Goal: Task Accomplishment & Management: Use online tool/utility

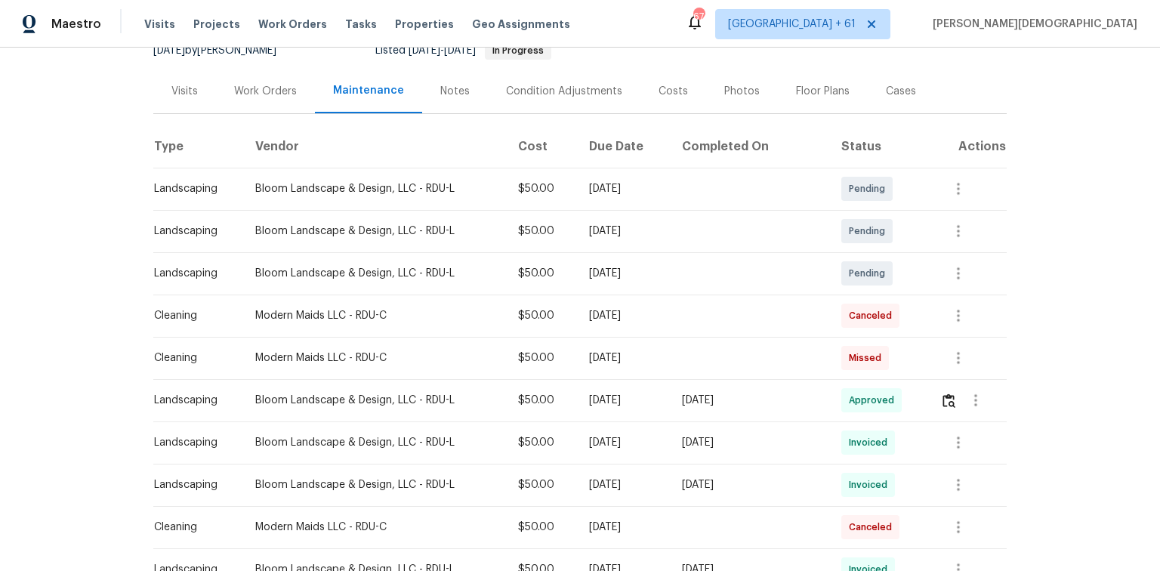
scroll to position [181, 0]
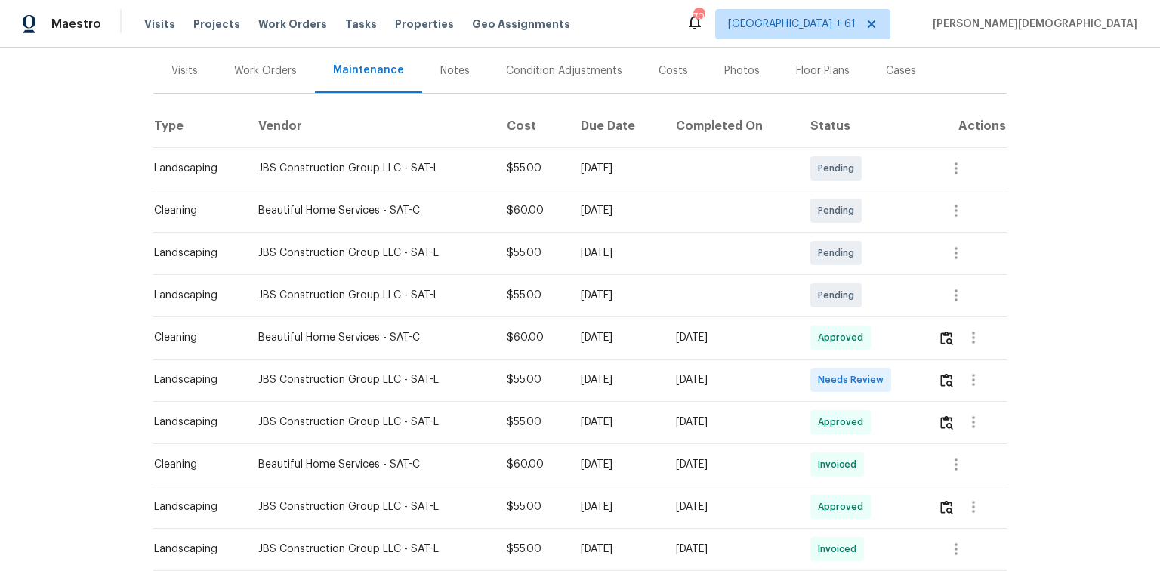
scroll to position [181, 0]
click at [825, 372] on img "button" at bounding box center [946, 379] width 13 height 14
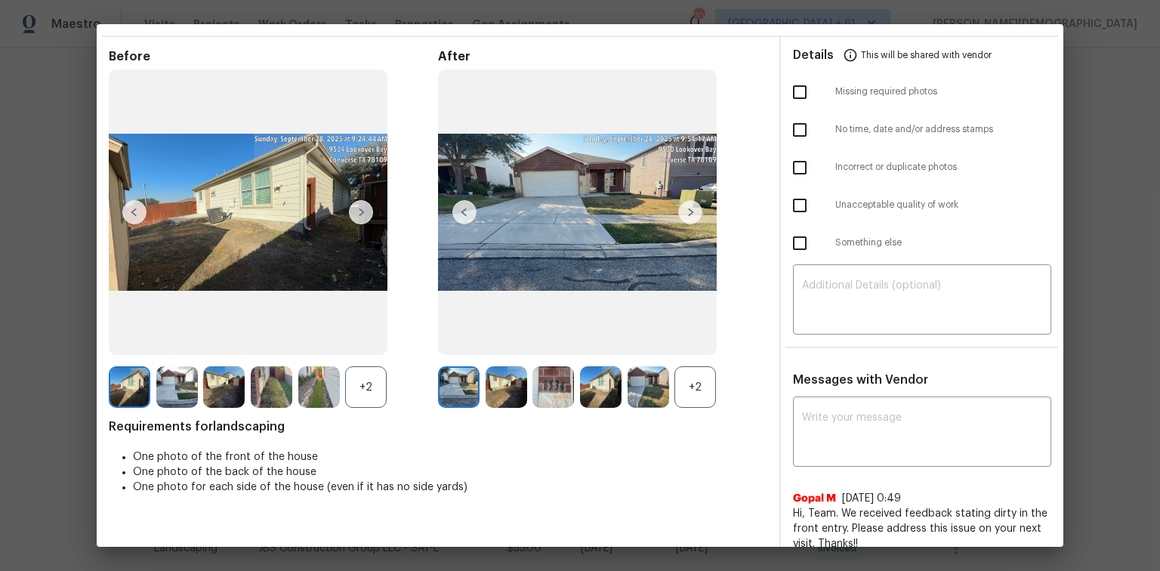
scroll to position [0, 0]
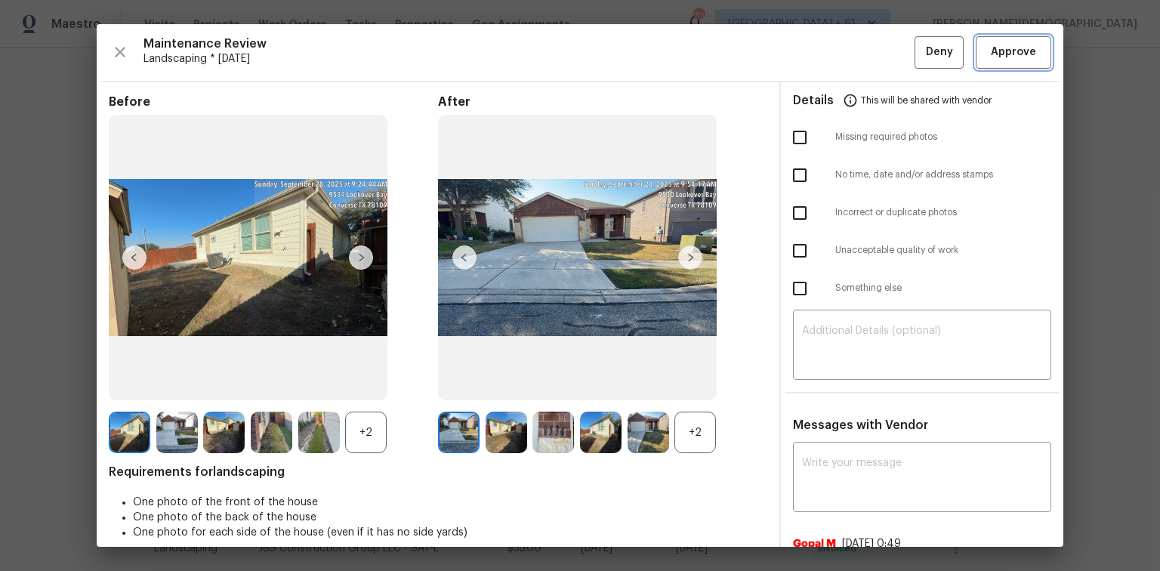
click at [825, 57] on span "Approve" at bounding box center [1013, 52] width 45 height 19
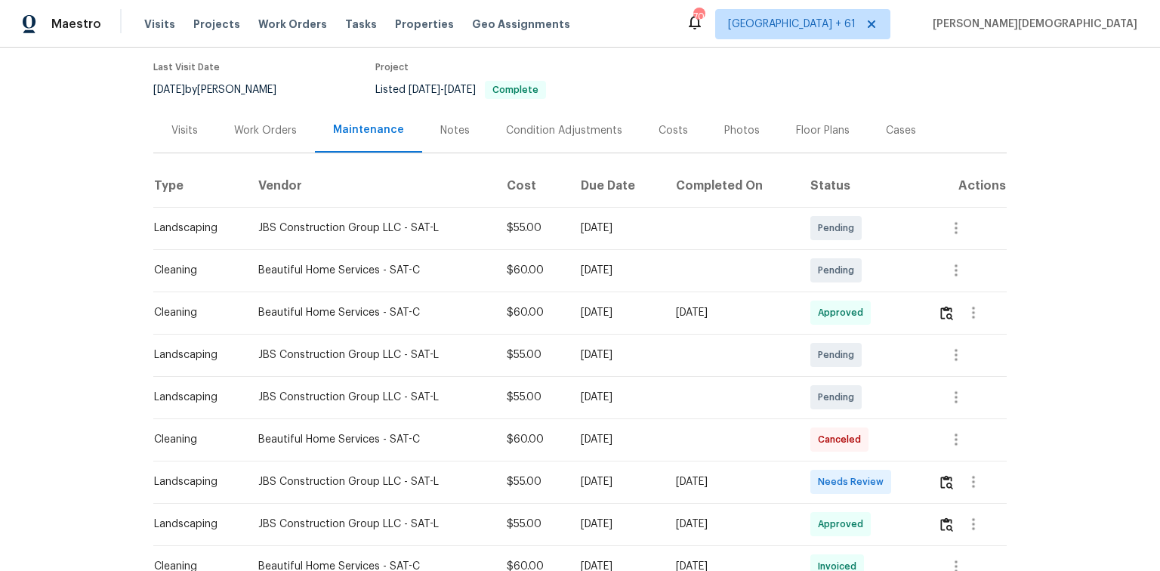
scroll to position [181, 0]
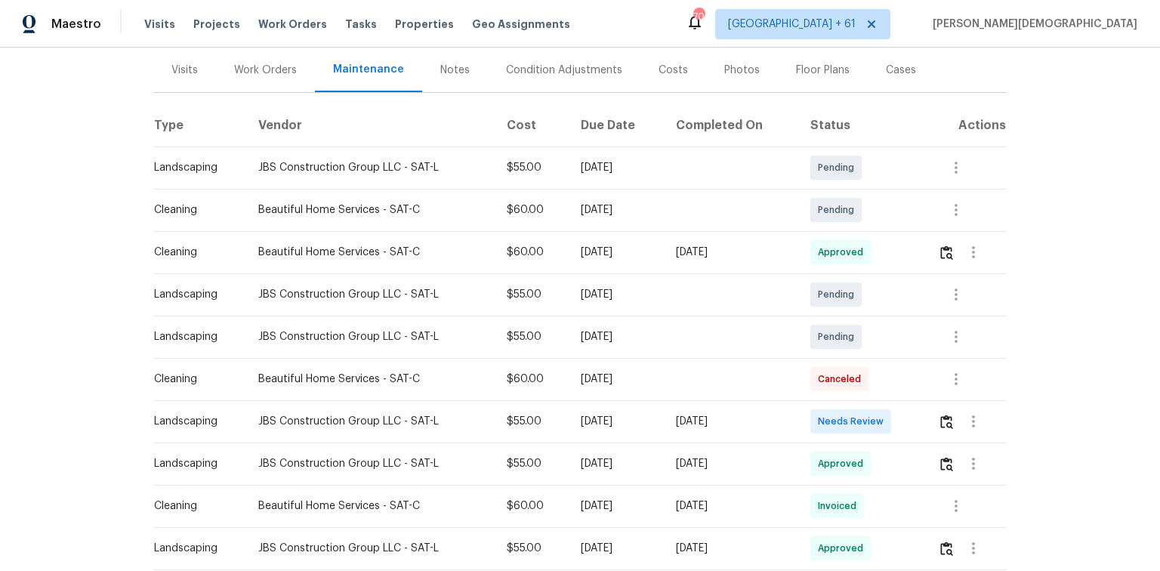
click at [825, 381] on td at bounding box center [966, 421] width 81 height 42
click at [825, 381] on img "button" at bounding box center [946, 422] width 13 height 14
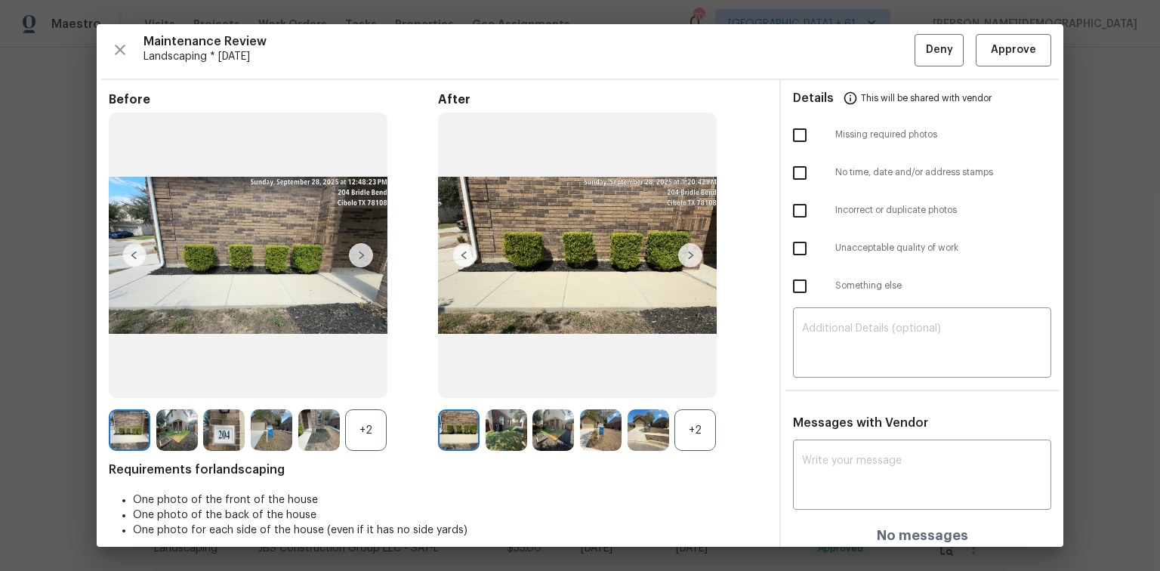
scroll to position [0, 0]
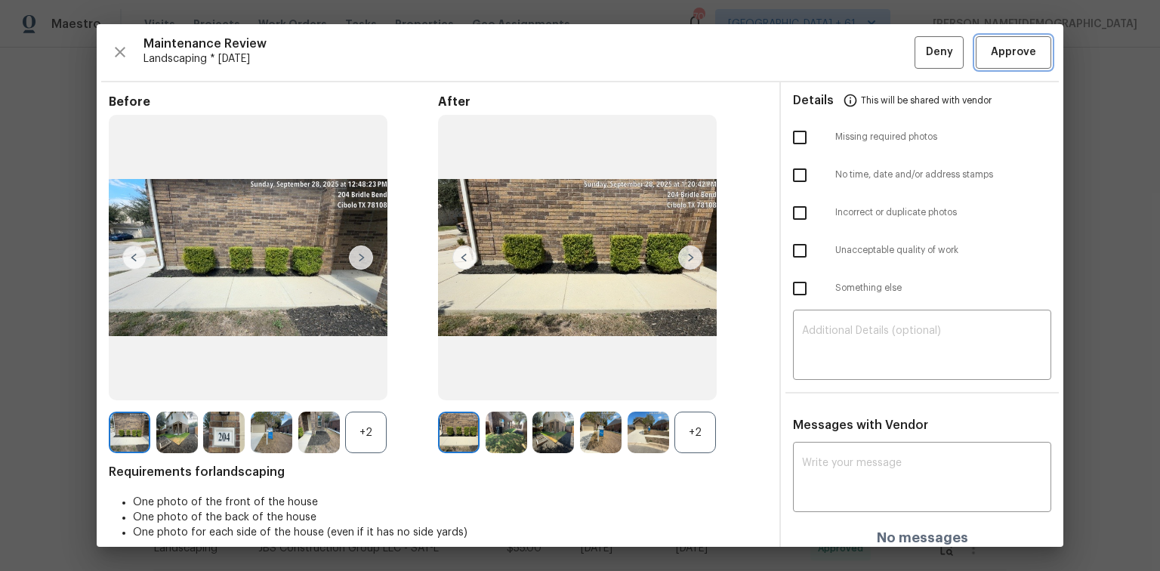
click at [825, 45] on span "Approve" at bounding box center [1013, 52] width 45 height 19
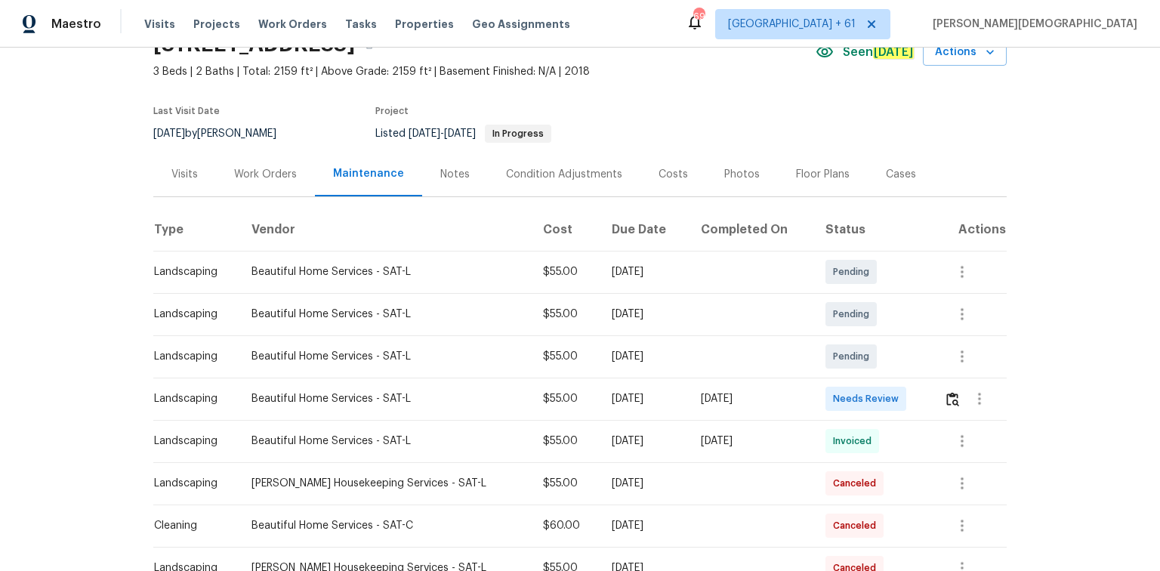
scroll to position [181, 0]
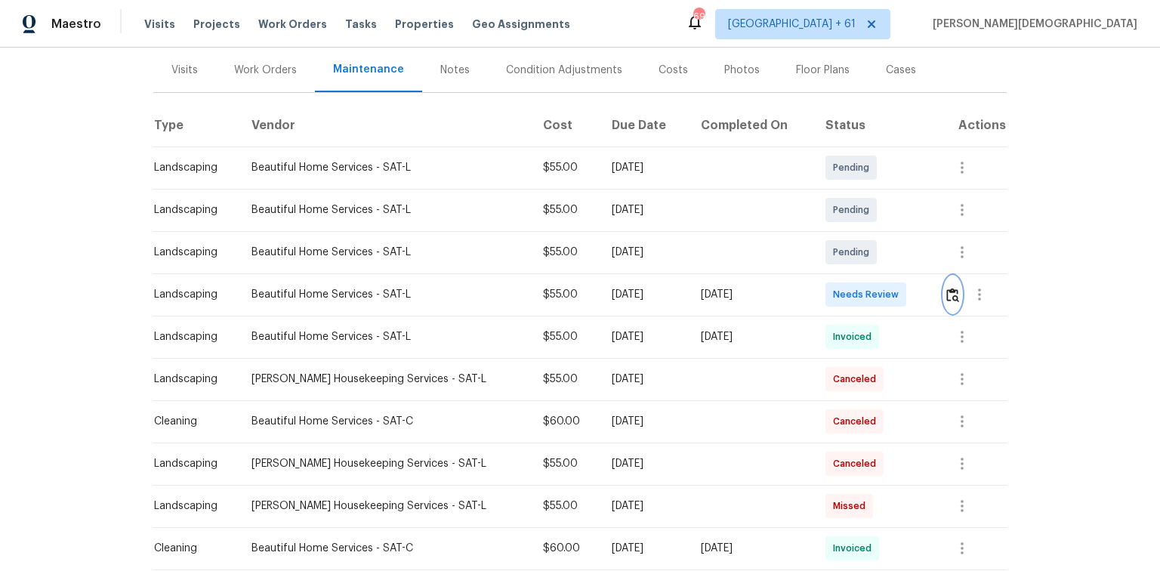
click at [825, 288] on img "button" at bounding box center [952, 295] width 13 height 14
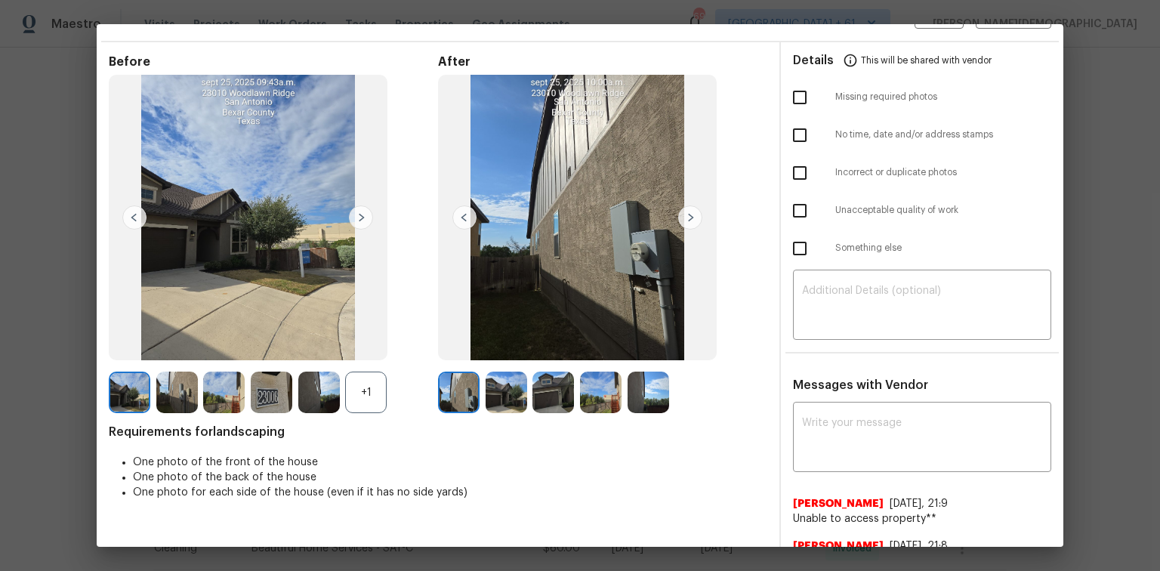
scroll to position [0, 0]
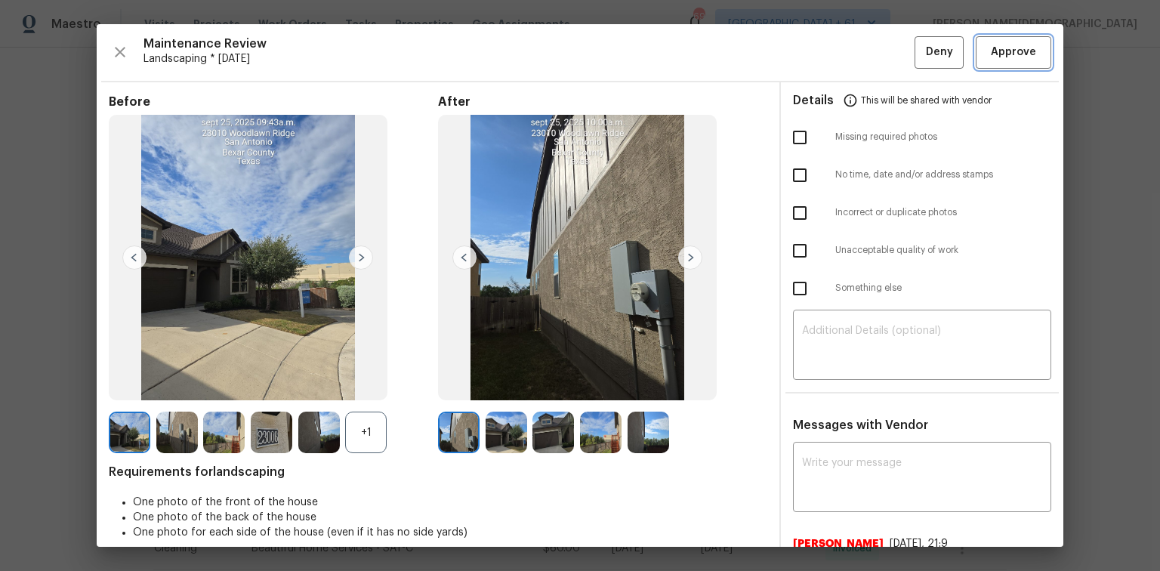
click at [825, 40] on button "Approve" at bounding box center [1014, 52] width 76 height 32
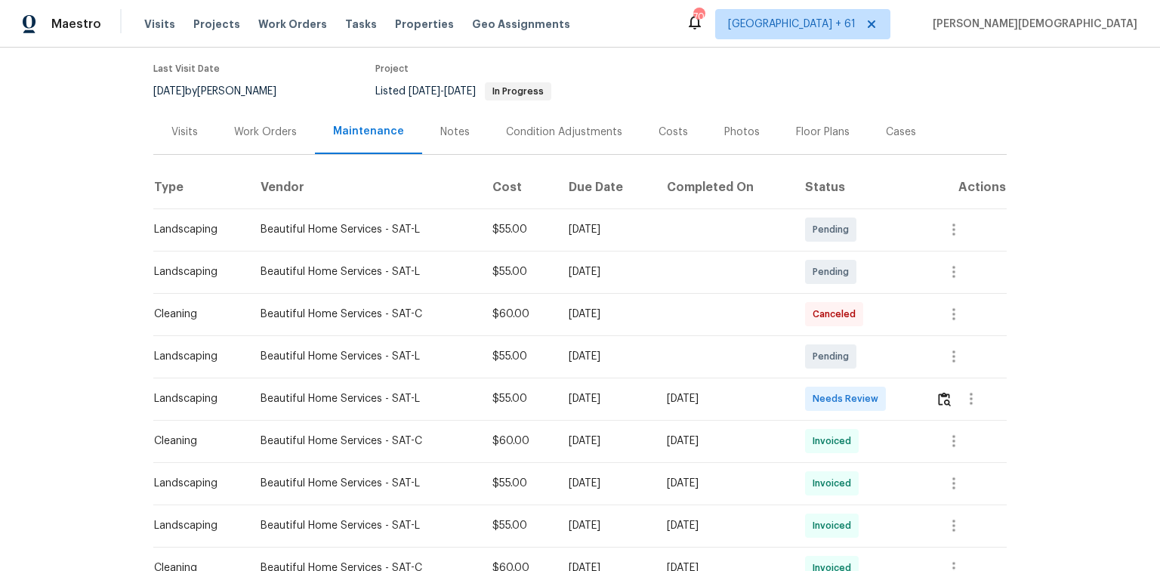
scroll to position [121, 0]
click at [825, 381] on img "button" at bounding box center [944, 398] width 13 height 14
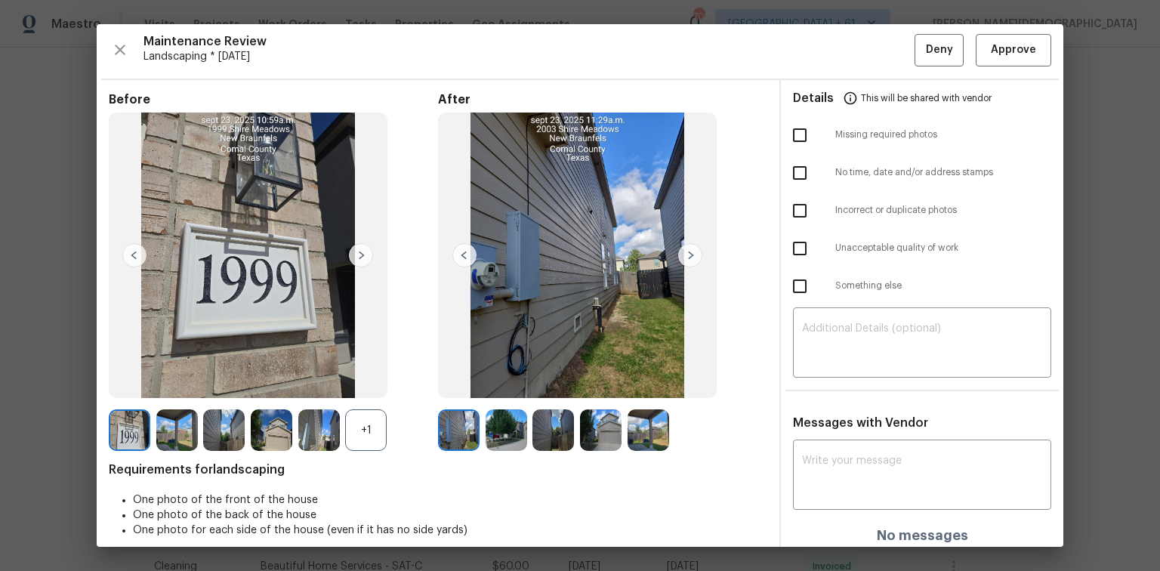
scroll to position [0, 0]
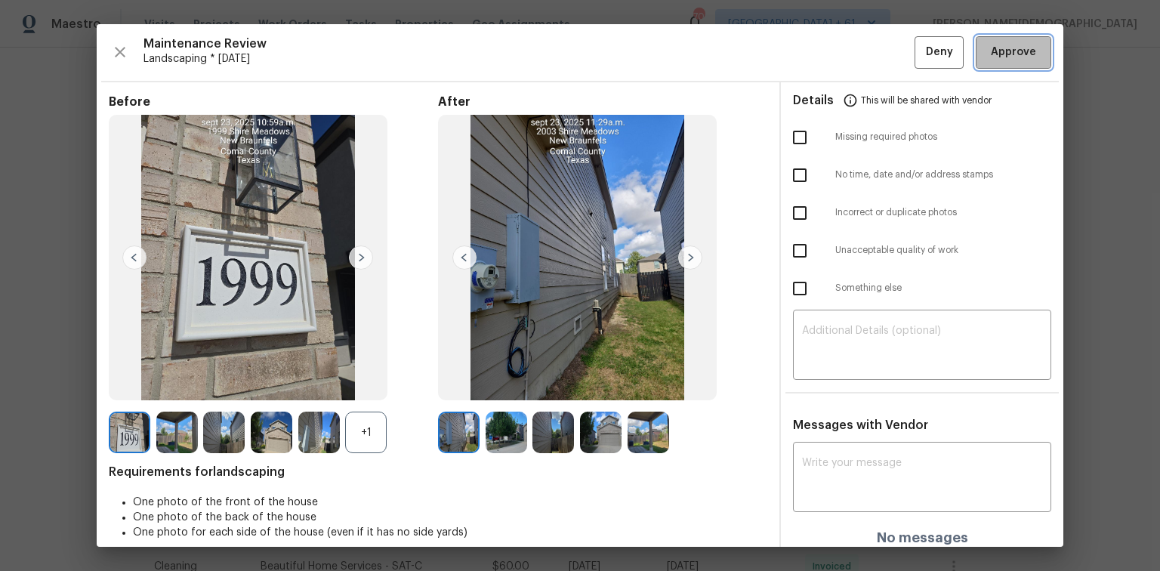
click at [825, 55] on span "Approve" at bounding box center [1013, 52] width 45 height 19
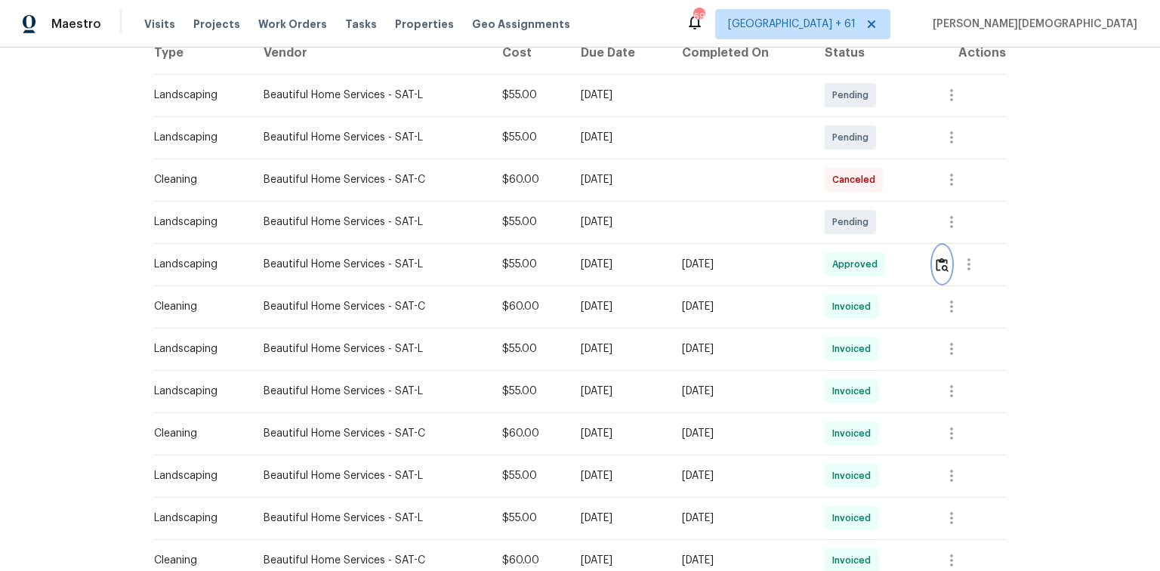
scroll to position [60, 0]
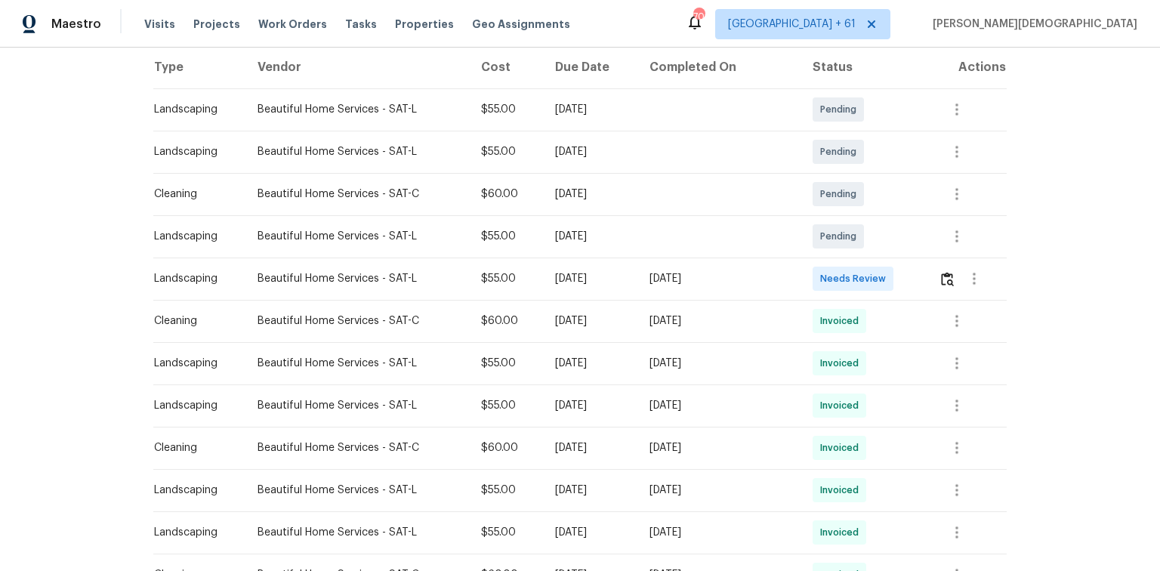
scroll to position [242, 0]
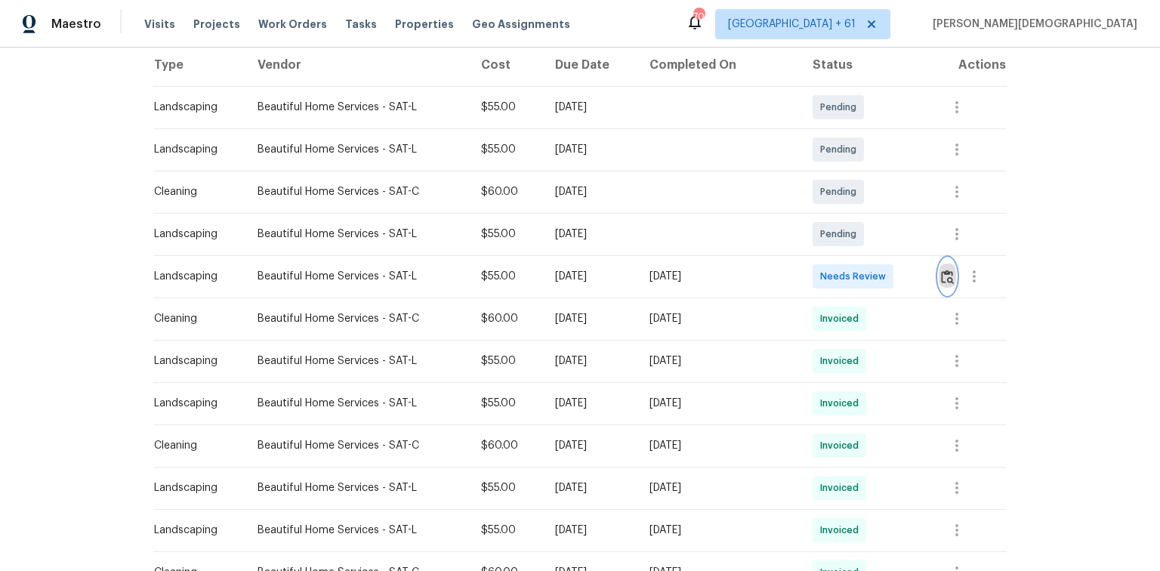
click at [825, 278] on button "button" at bounding box center [947, 276] width 17 height 36
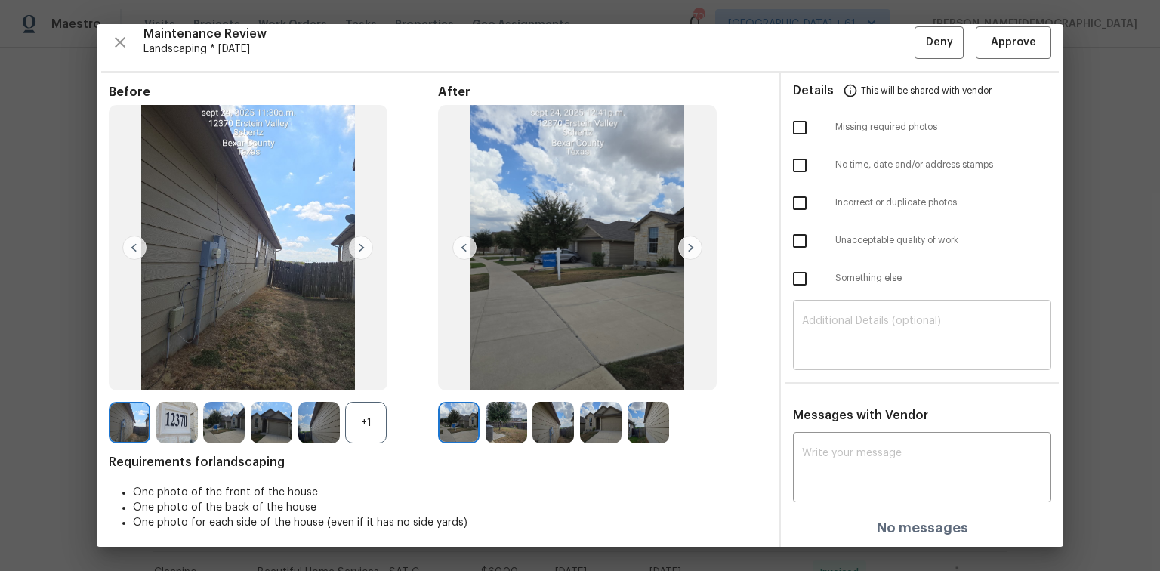
scroll to position [12, 0]
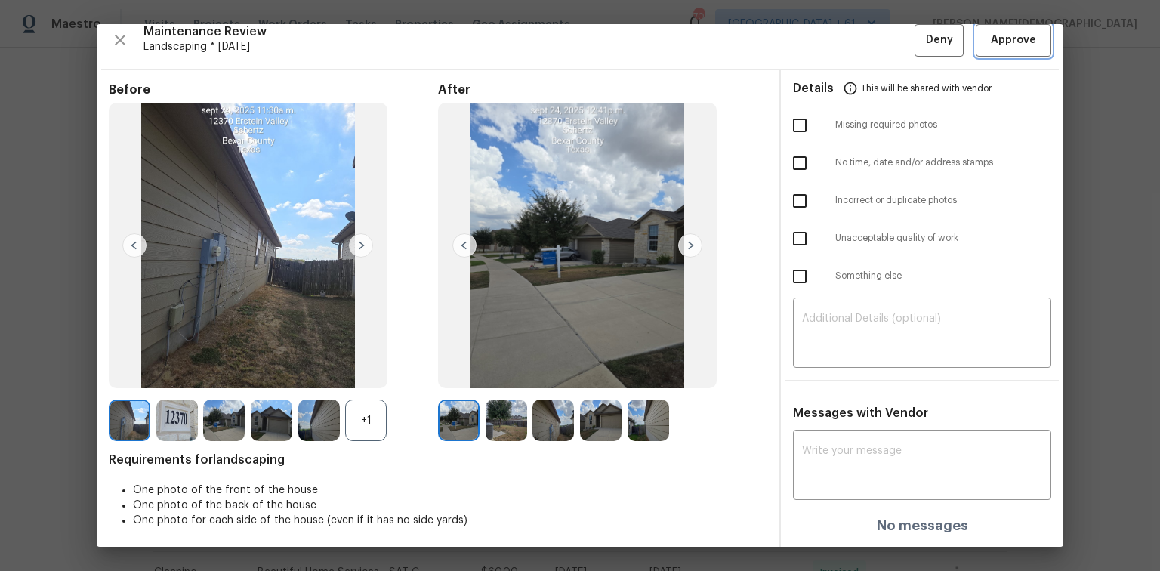
click at [825, 48] on button "Approve" at bounding box center [1014, 40] width 76 height 32
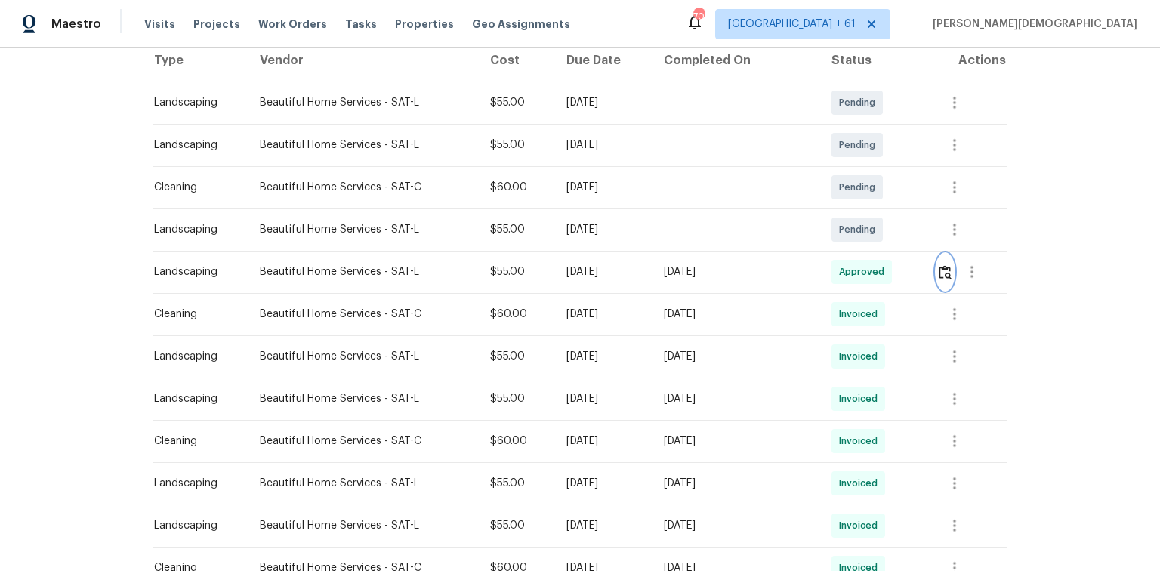
scroll to position [242, 0]
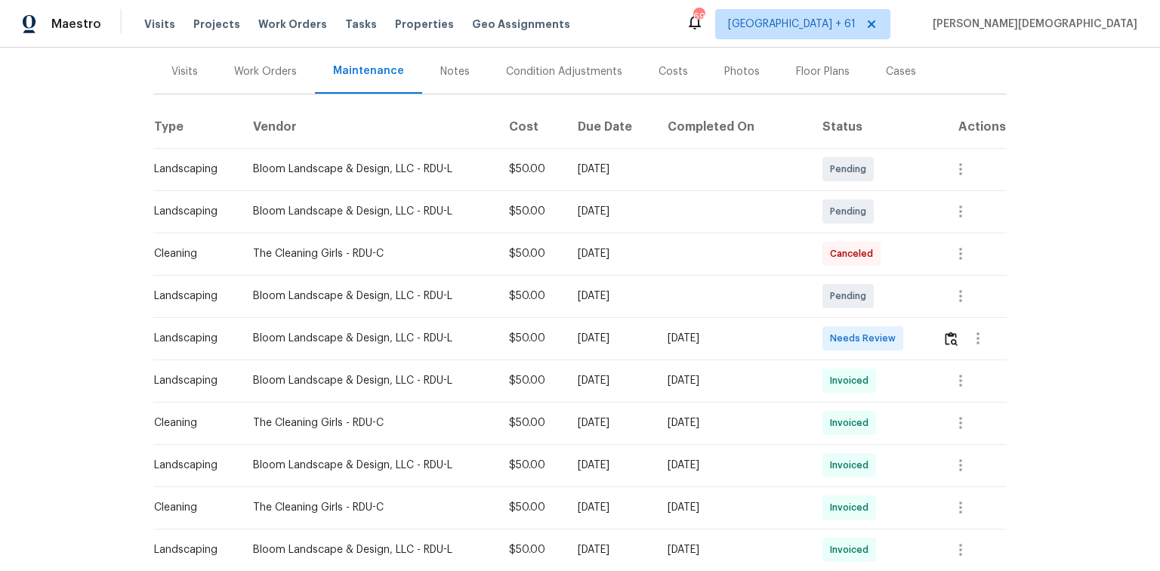
scroll to position [181, 0]
click at [825, 330] on img "button" at bounding box center [951, 337] width 13 height 14
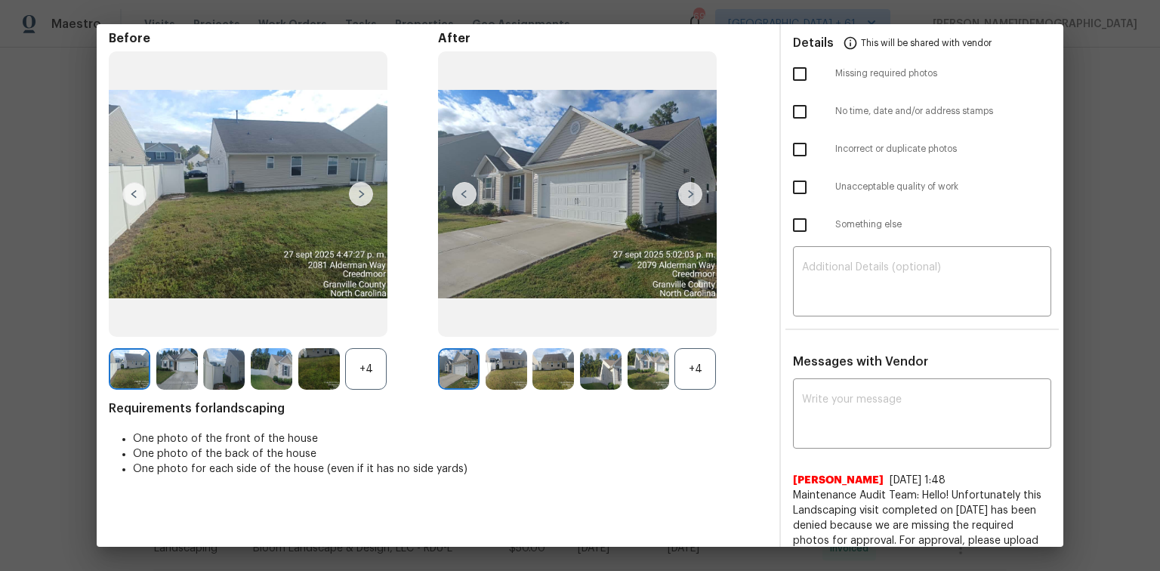
scroll to position [0, 0]
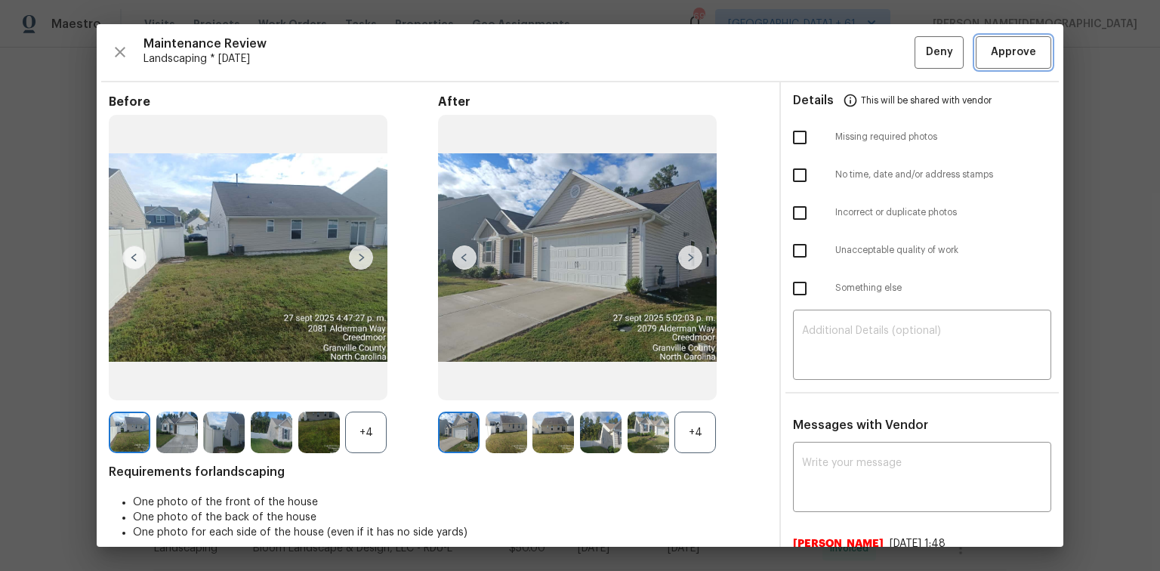
click at [825, 59] on span "Approve" at bounding box center [1013, 52] width 45 height 19
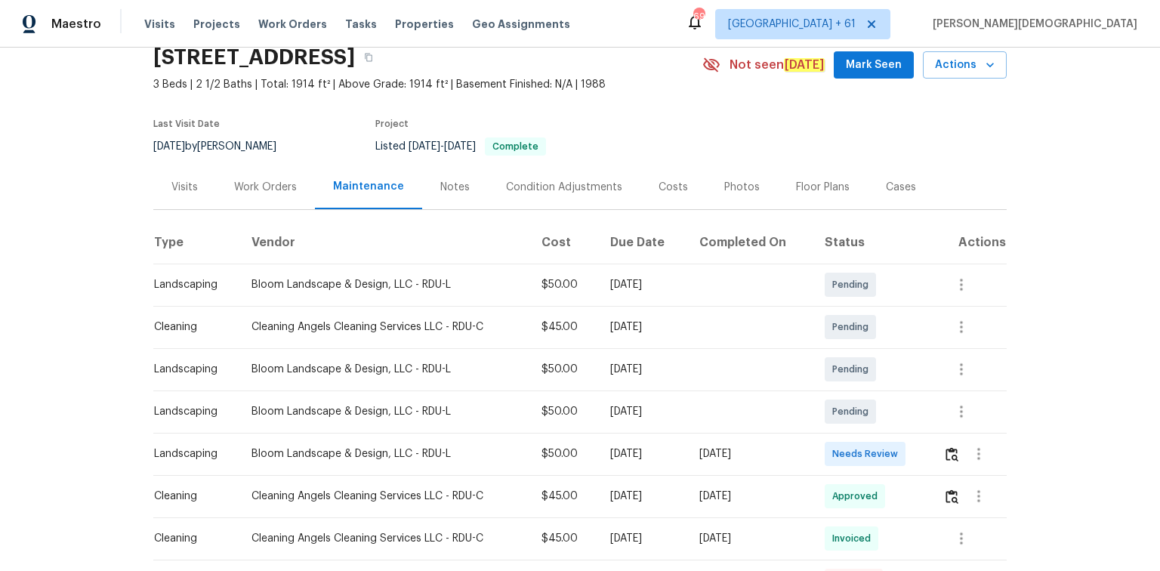
scroll to position [121, 0]
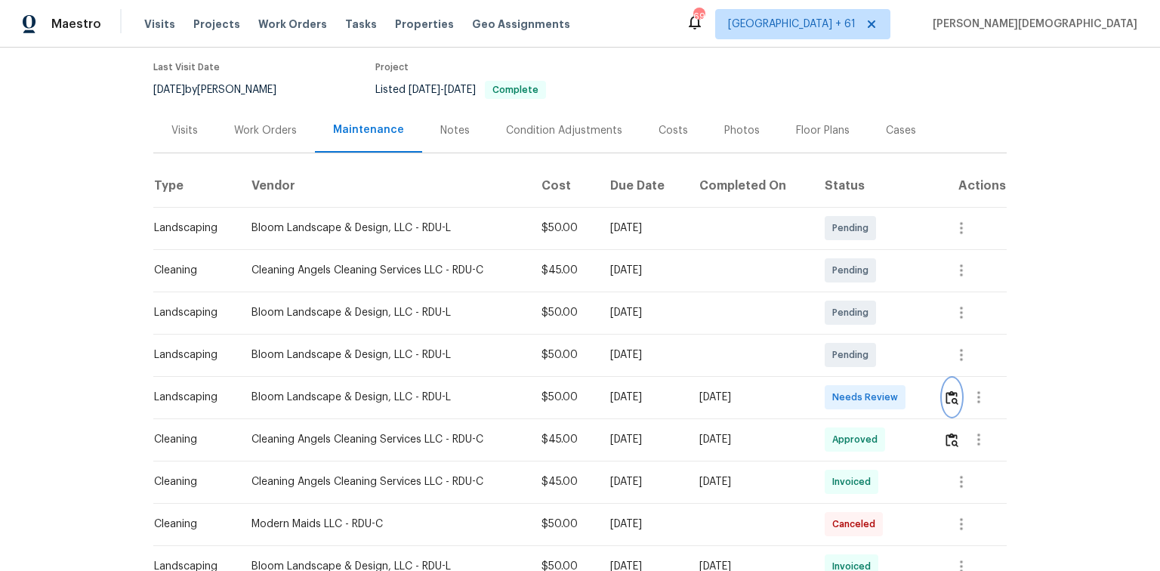
click at [825, 381] on img "button" at bounding box center [952, 398] width 13 height 14
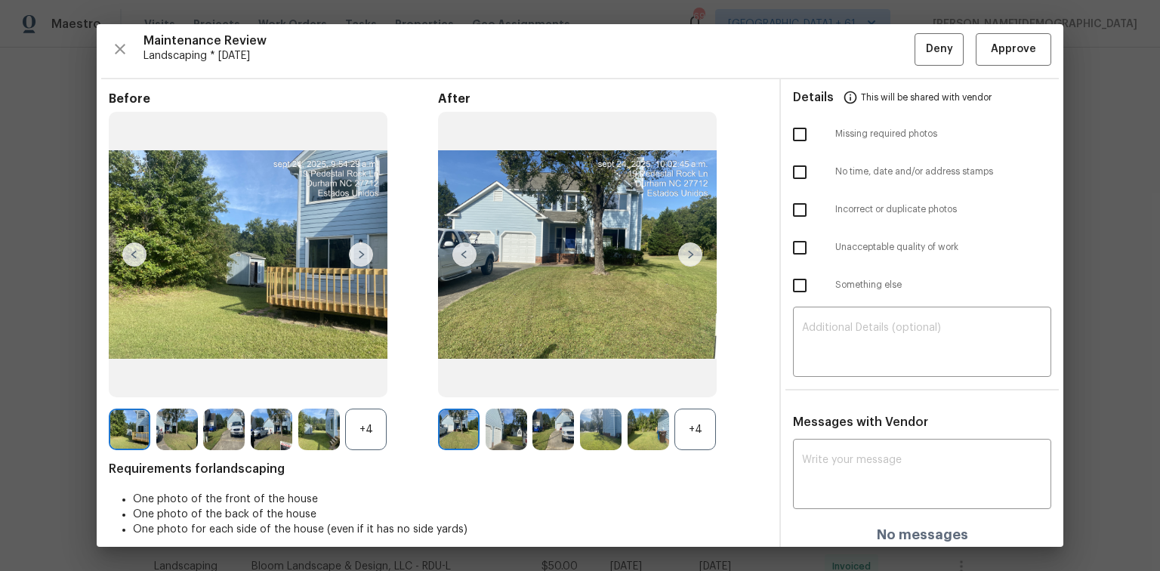
scroll to position [0, 0]
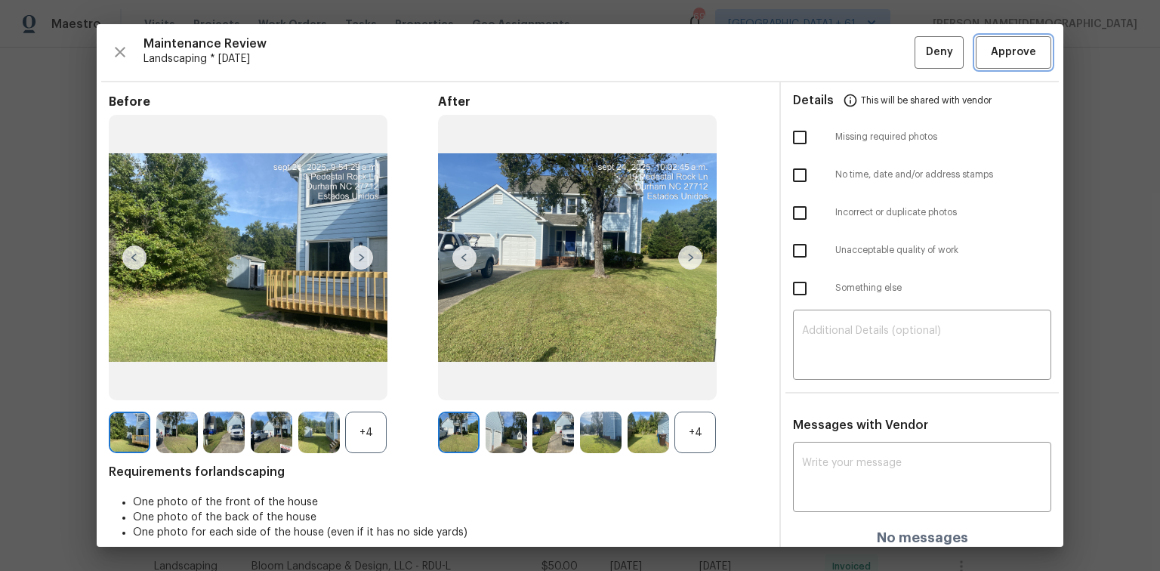
click at [825, 66] on button "Approve" at bounding box center [1014, 52] width 76 height 32
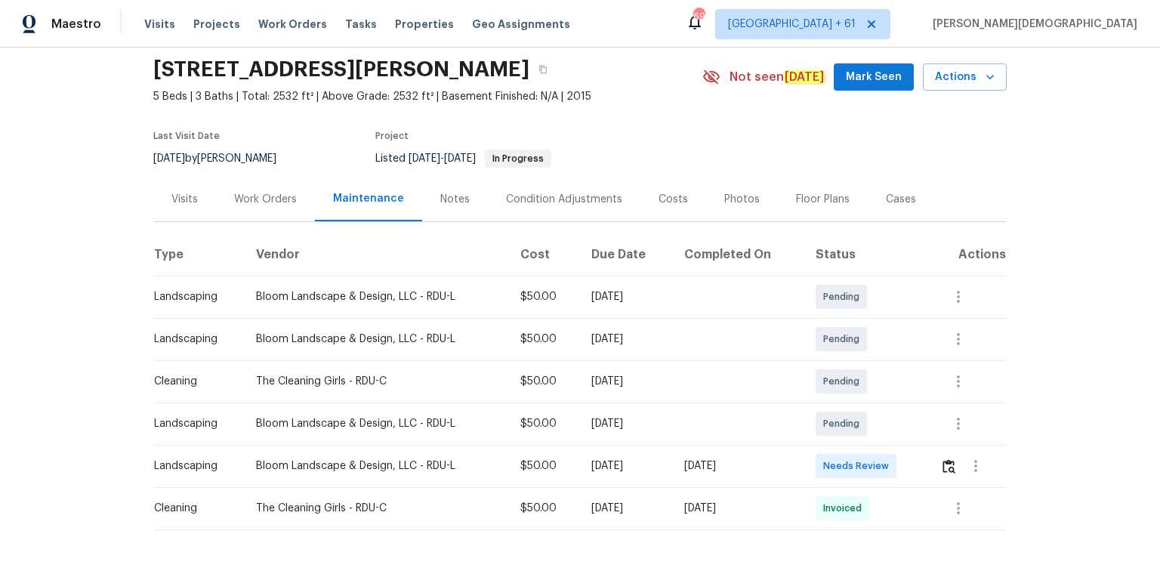
scroll to position [103, 0]
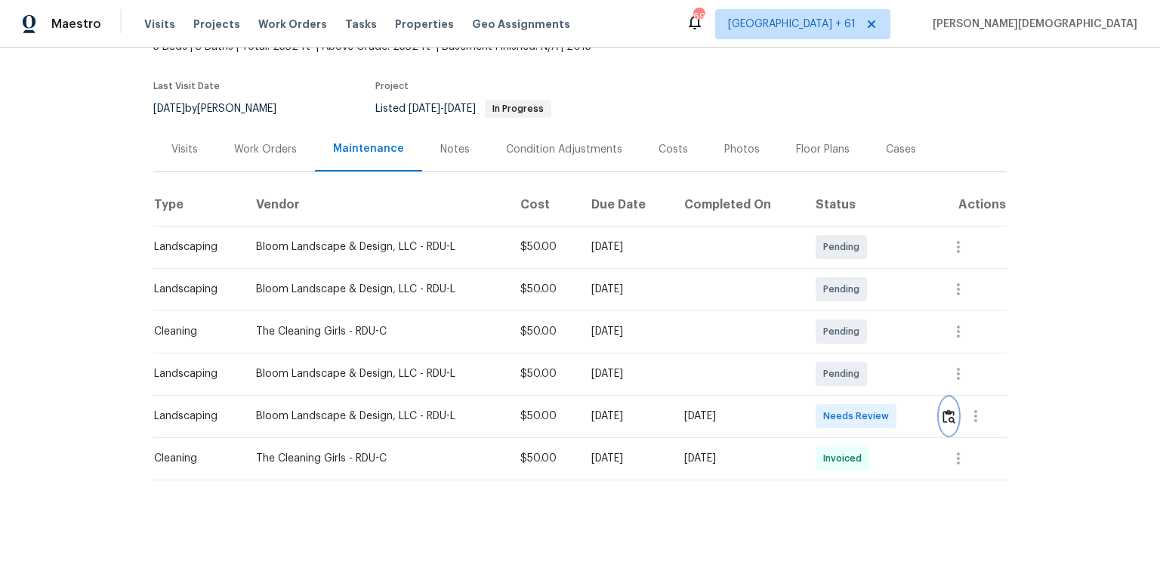
click at [825, 381] on img "button" at bounding box center [949, 416] width 13 height 14
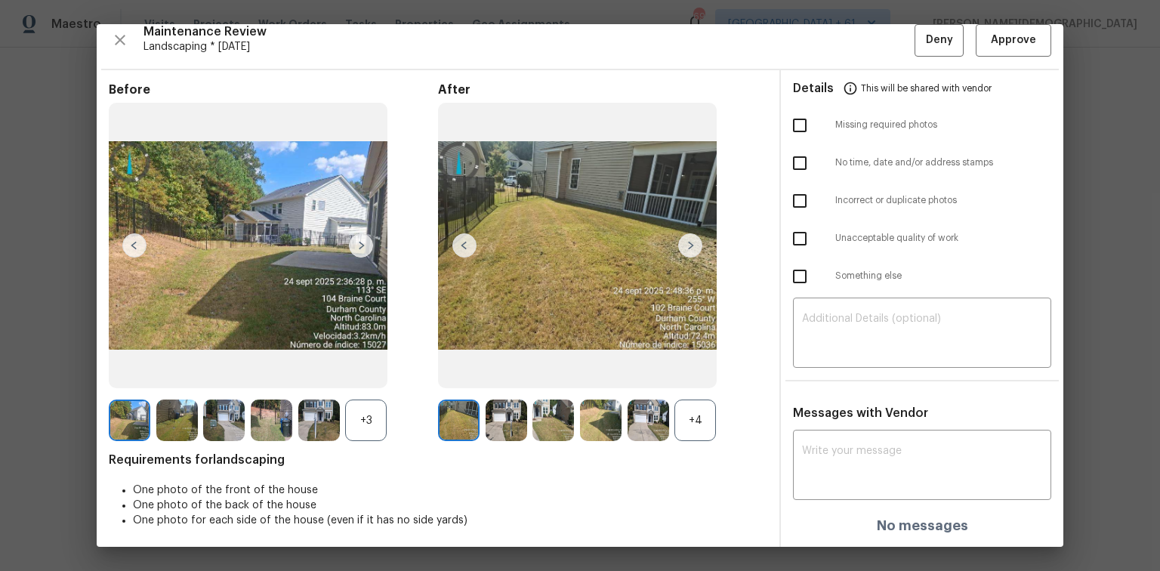
scroll to position [0, 0]
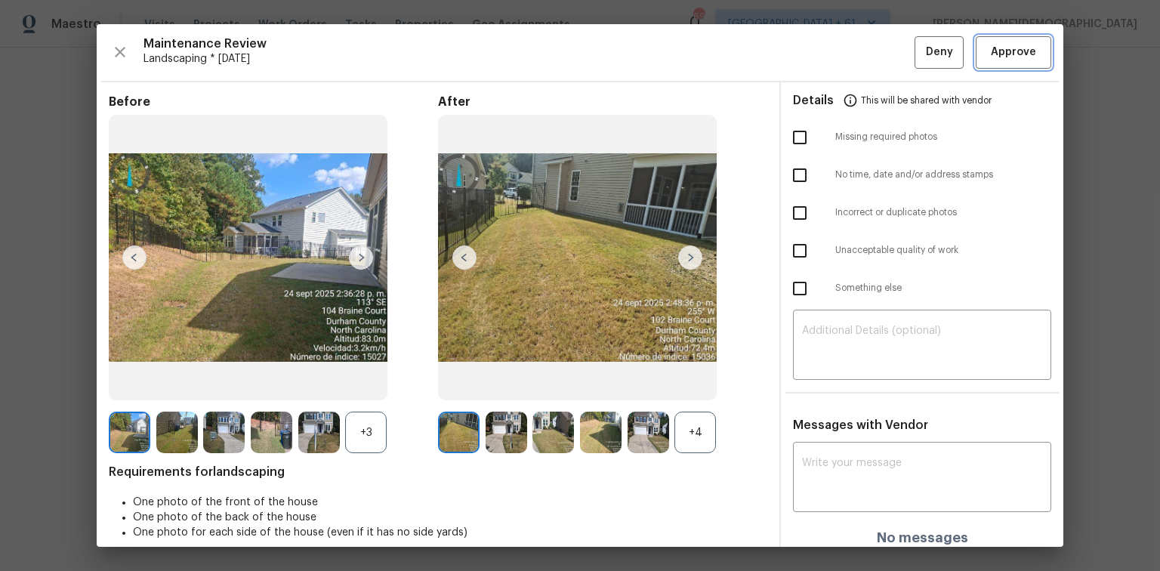
click at [825, 60] on span "Approve" at bounding box center [1013, 52] width 45 height 19
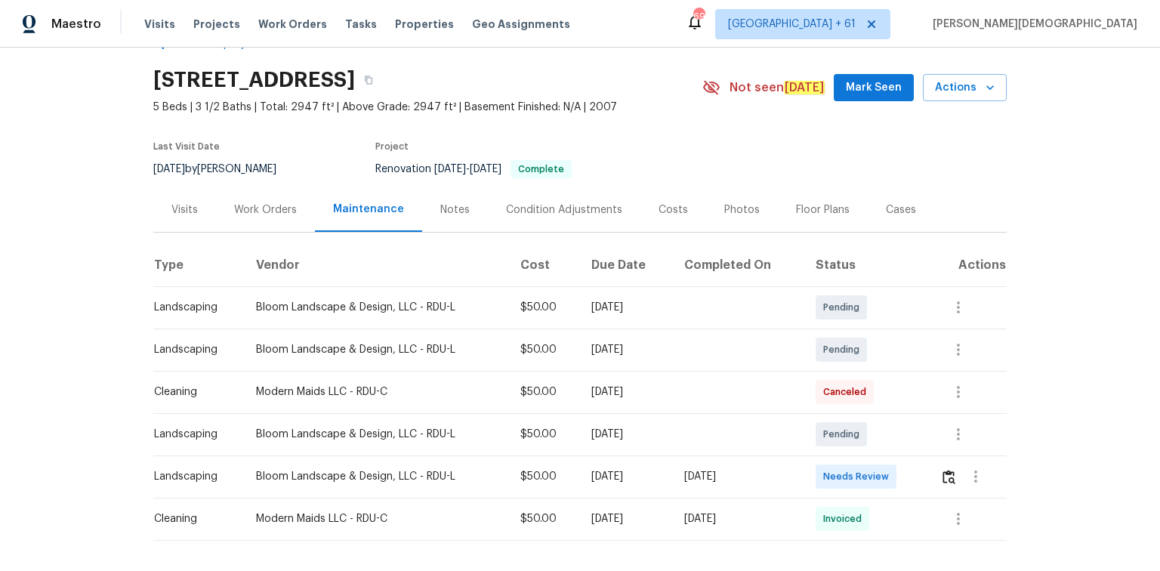
scroll to position [103, 0]
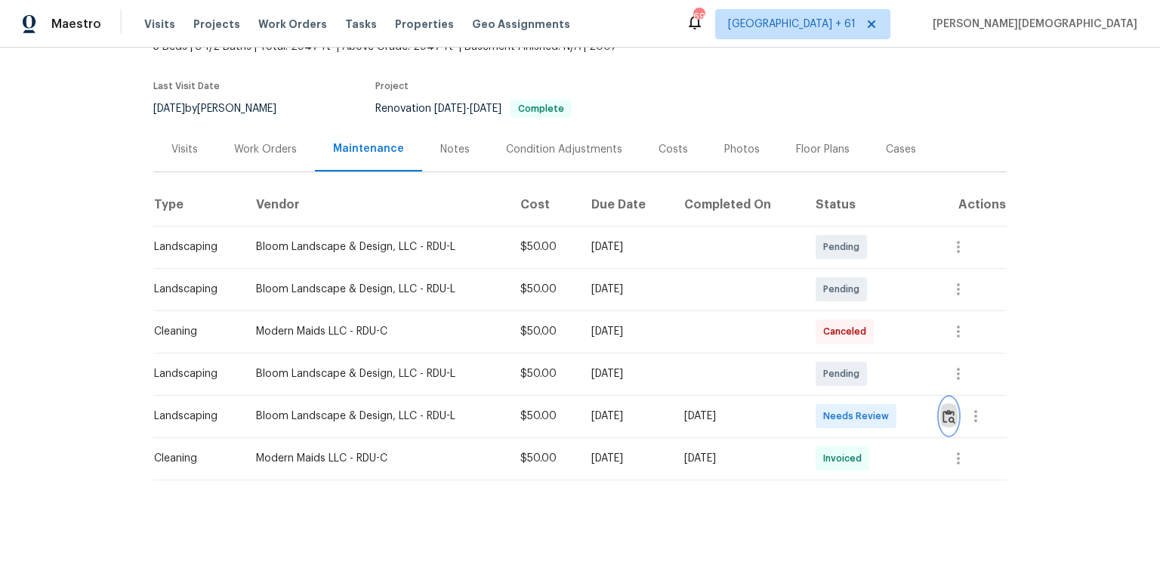
click at [825, 381] on button "button" at bounding box center [948, 416] width 17 height 36
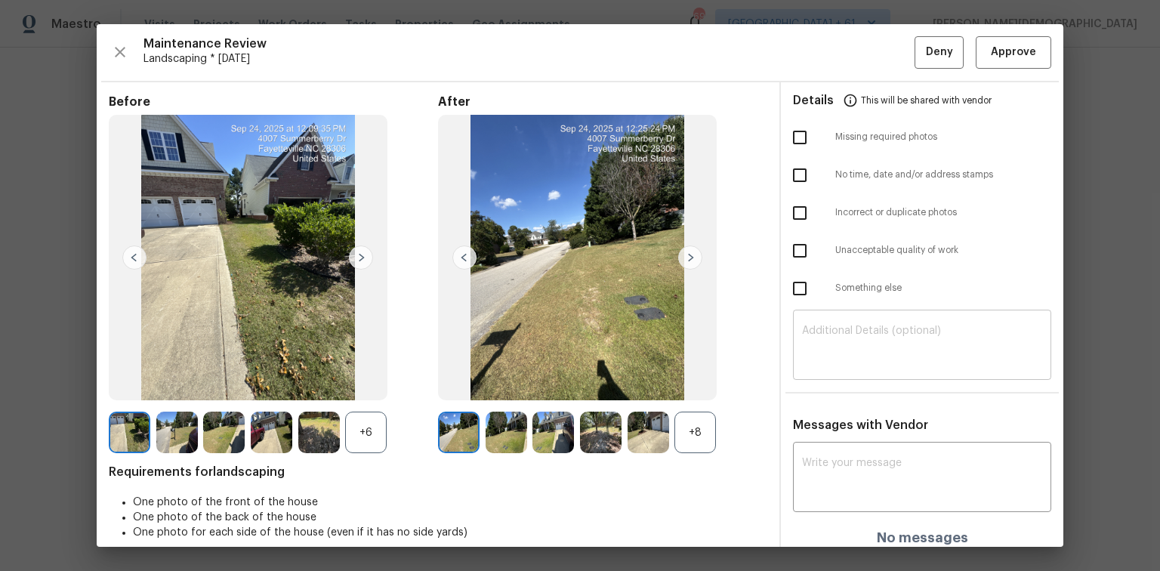
scroll to position [12, 0]
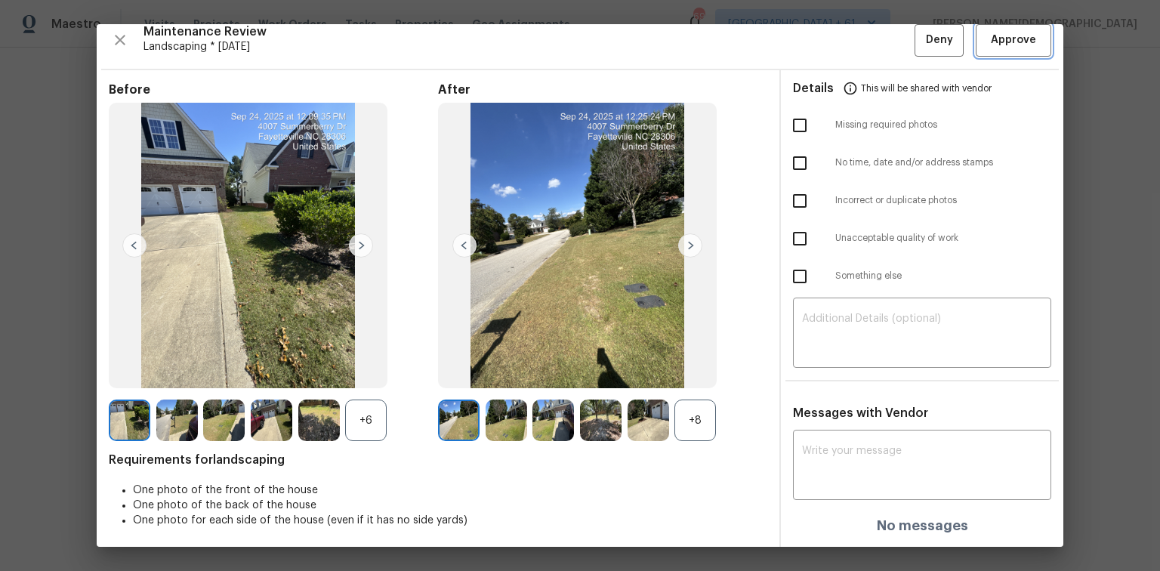
click at [825, 41] on span "Approve" at bounding box center [1013, 40] width 45 height 19
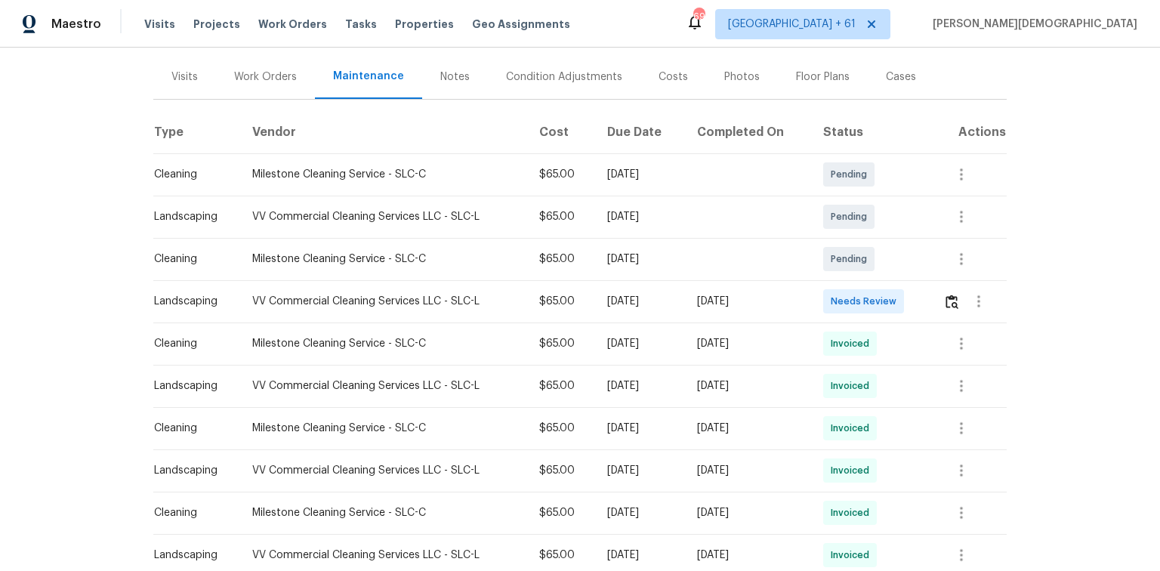
scroll to position [181, 0]
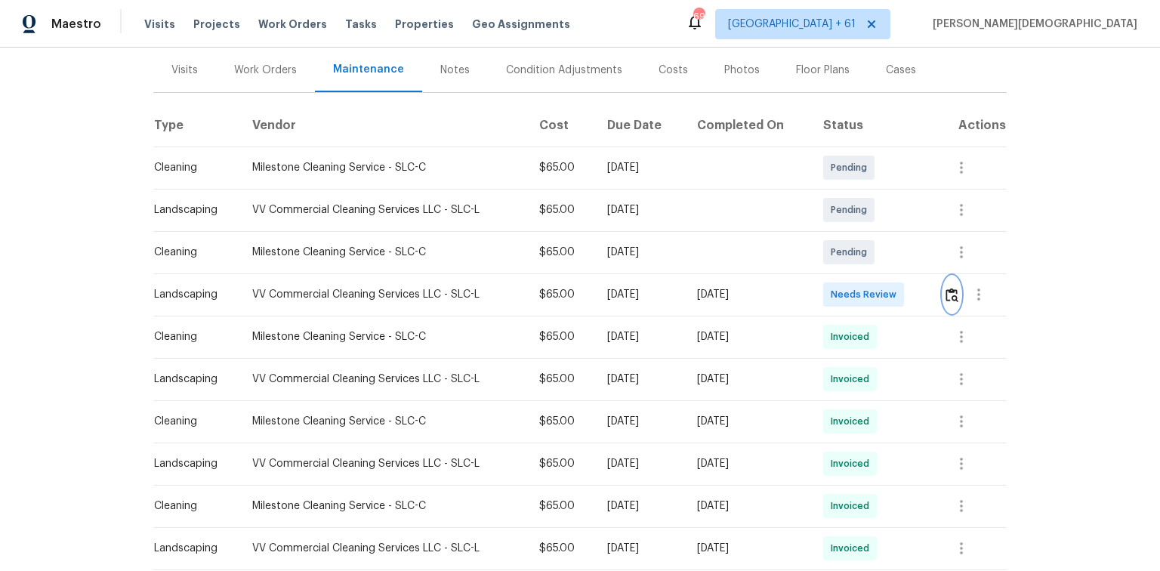
click at [825, 279] on button "button" at bounding box center [951, 294] width 17 height 36
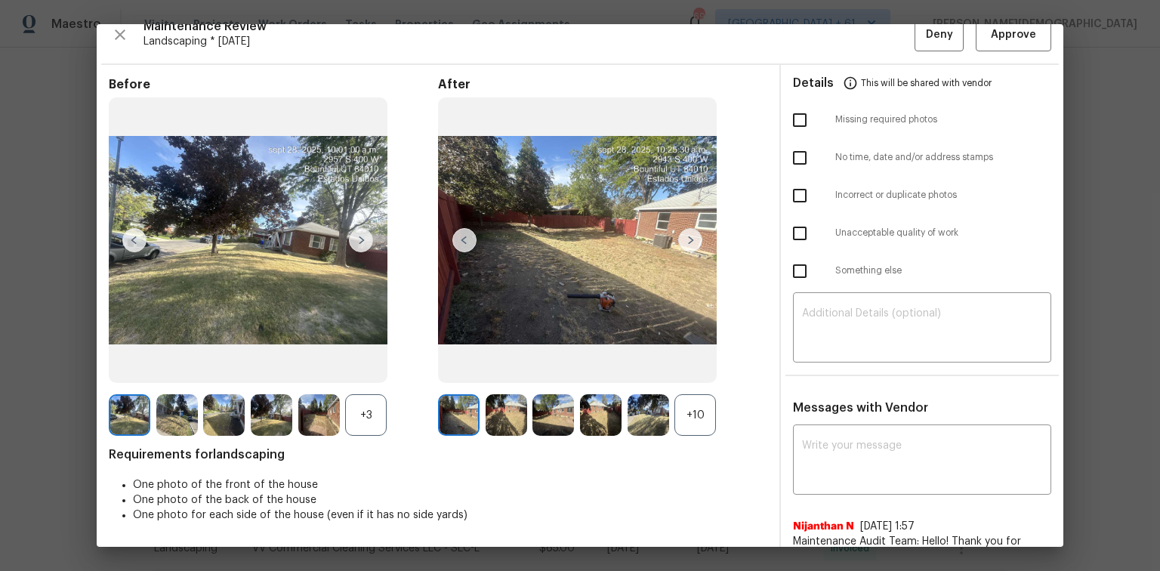
scroll to position [0, 0]
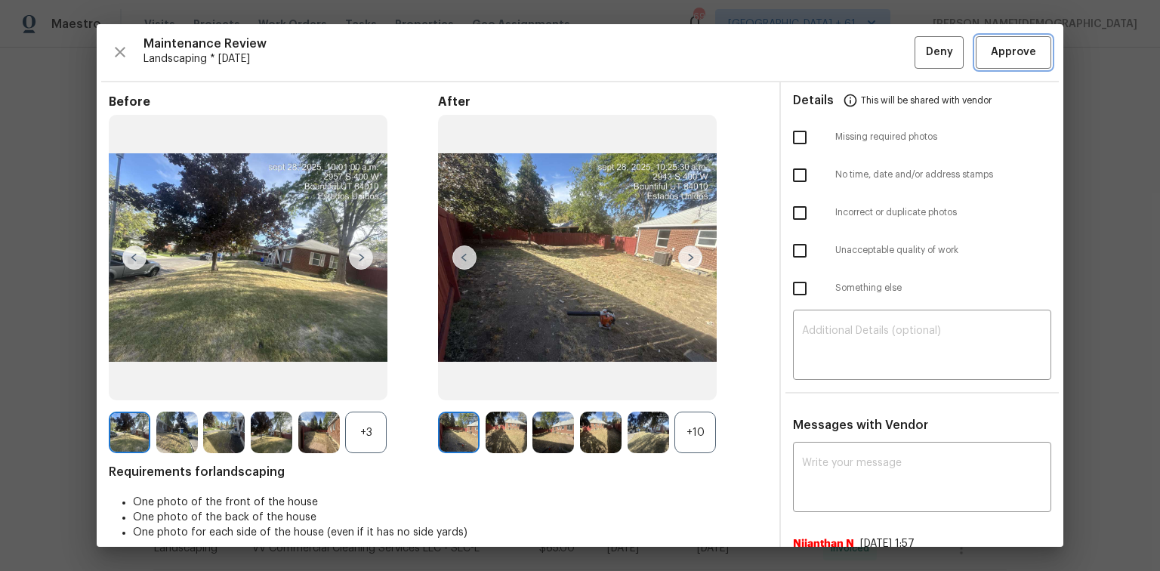
click at [825, 41] on button "Approve" at bounding box center [1014, 52] width 76 height 32
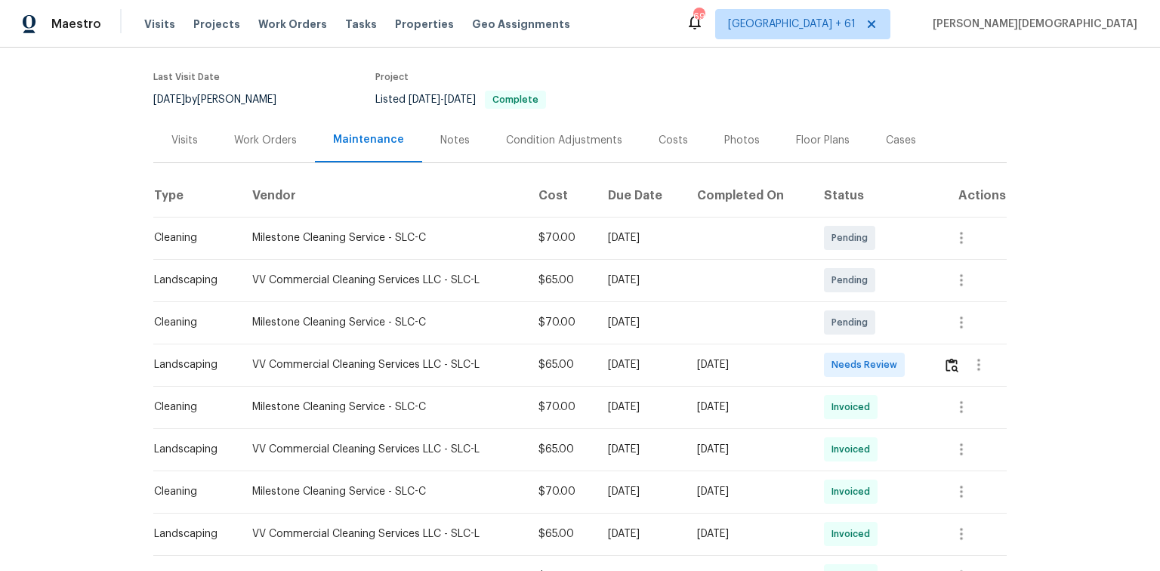
scroll to position [121, 0]
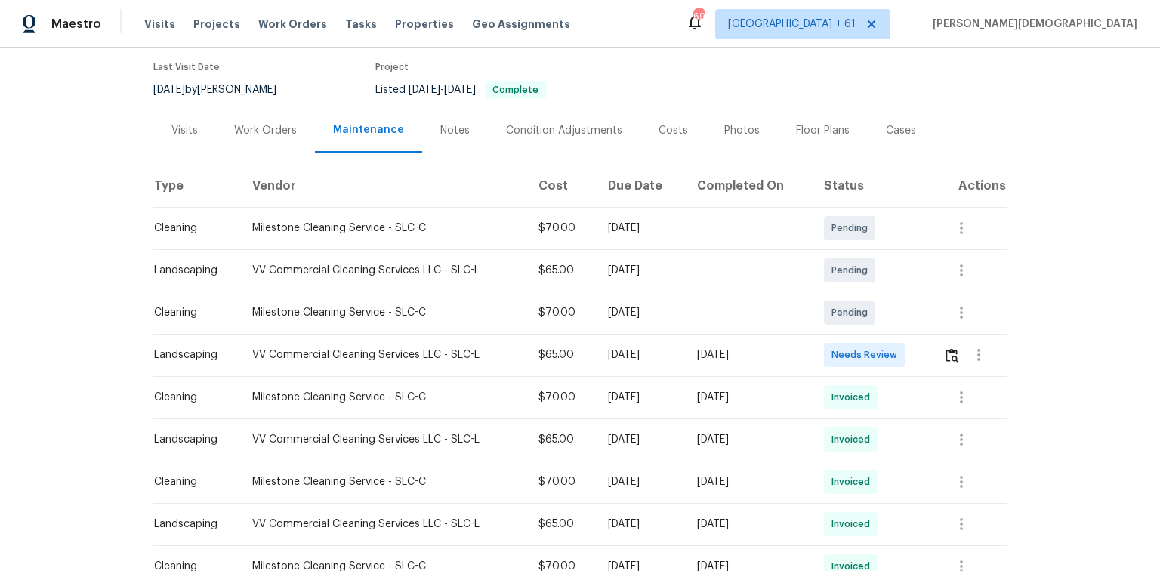
click at [825, 352] on td at bounding box center [969, 355] width 76 height 42
click at [825, 349] on img "button" at bounding box center [952, 355] width 13 height 14
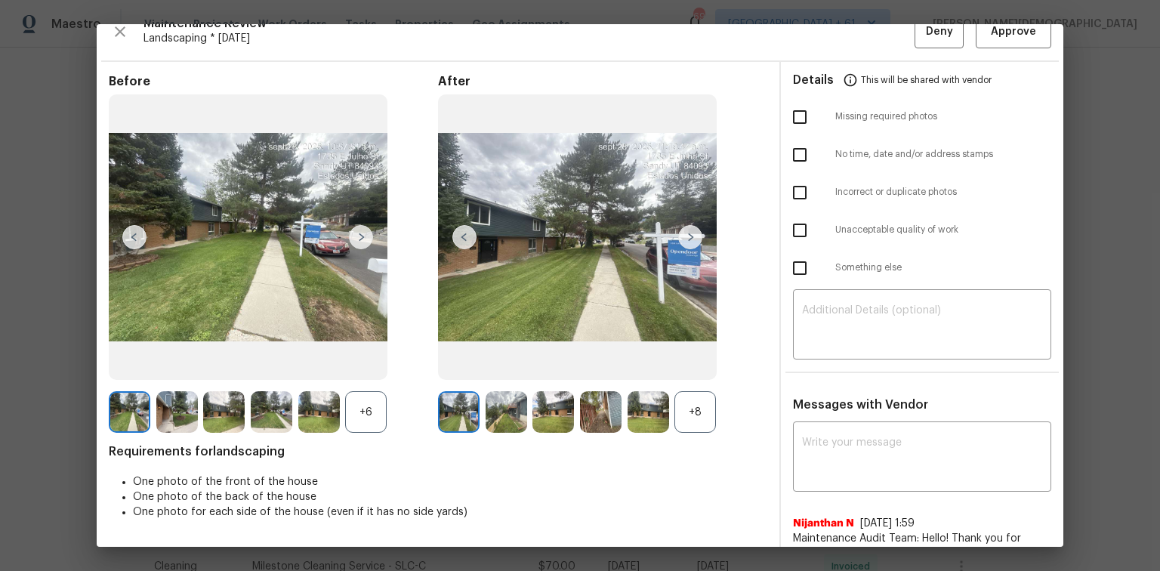
scroll to position [0, 0]
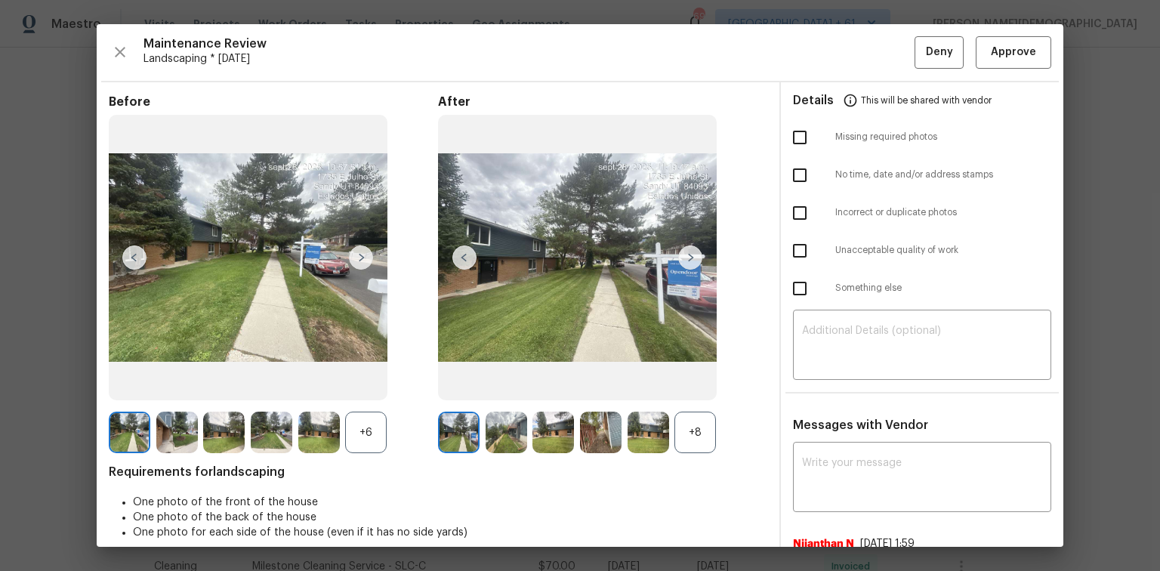
click at [825, 82] on div "Details This will be shared with vendor" at bounding box center [922, 100] width 258 height 36
click at [825, 63] on button "Approve" at bounding box center [1014, 52] width 76 height 32
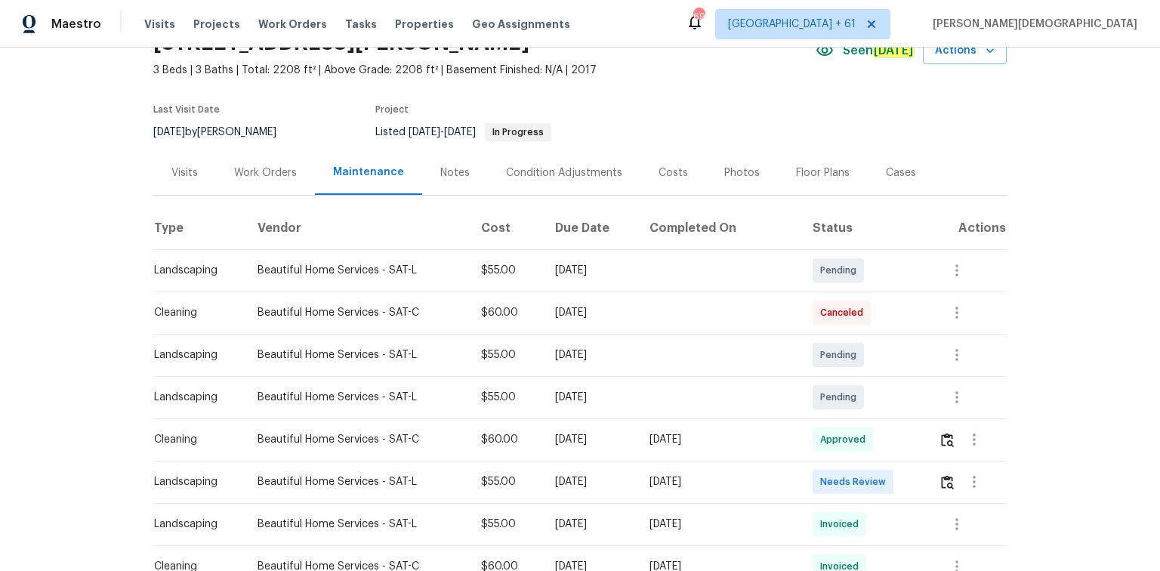
scroll to position [181, 0]
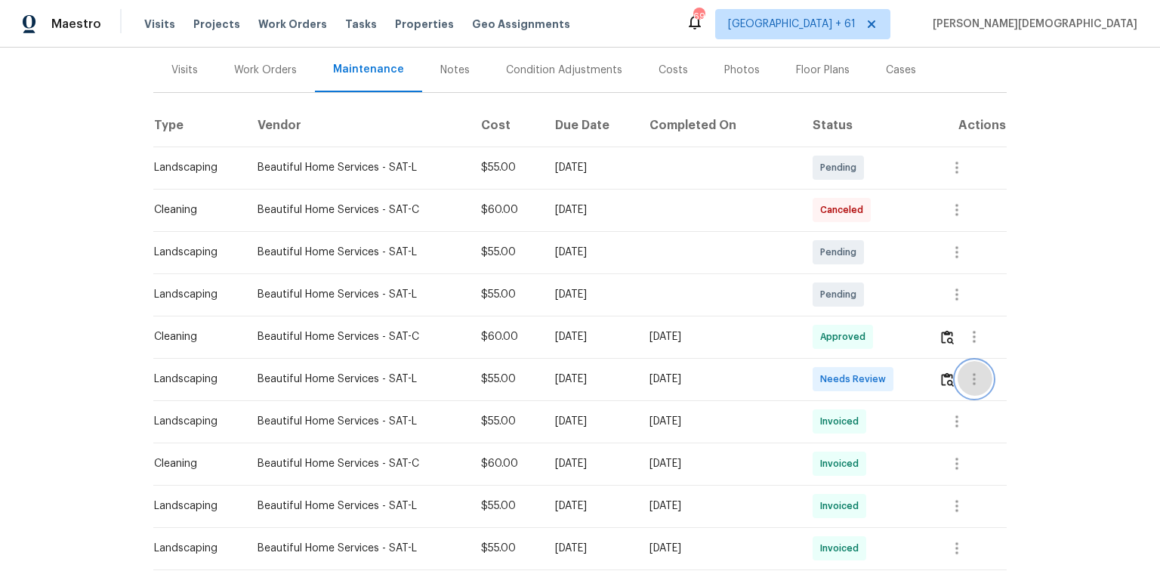
click at [825, 380] on button "button" at bounding box center [974, 379] width 36 height 36
click at [825, 367] on div at bounding box center [580, 285] width 1160 height 571
click at [825, 372] on img "button" at bounding box center [947, 379] width 13 height 14
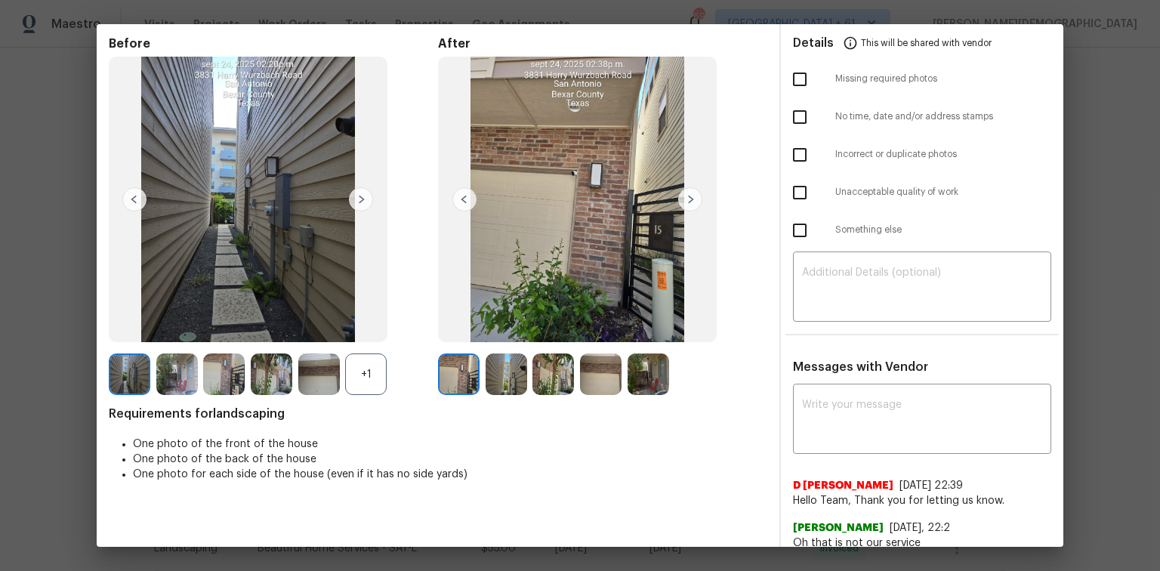
scroll to position [0, 0]
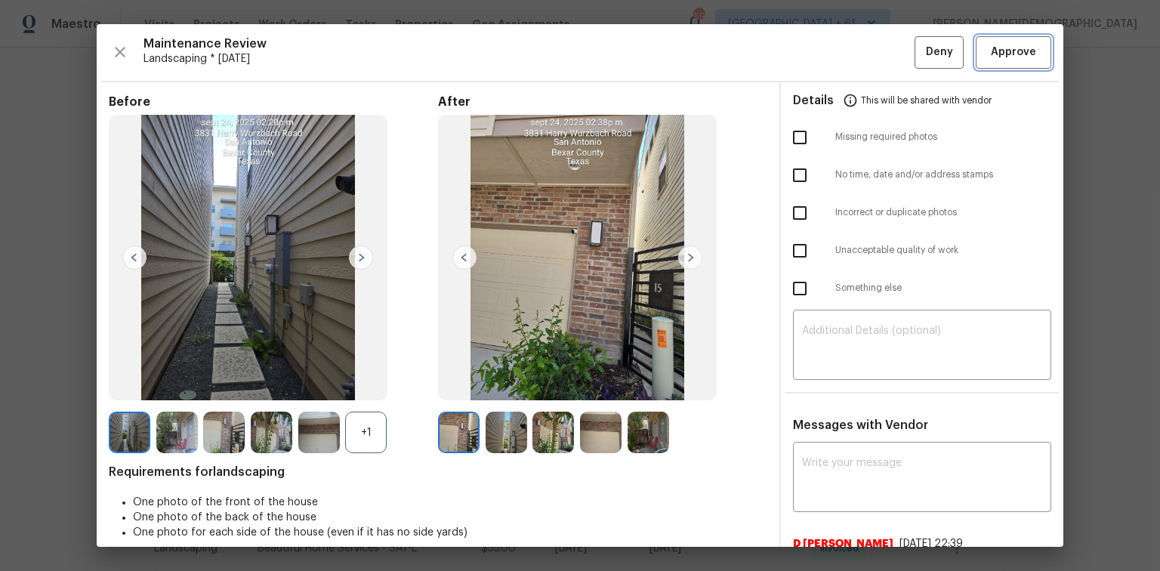
click at [825, 57] on span "Approve" at bounding box center [1013, 52] width 45 height 19
